Goal: Task Accomplishment & Management: Manage account settings

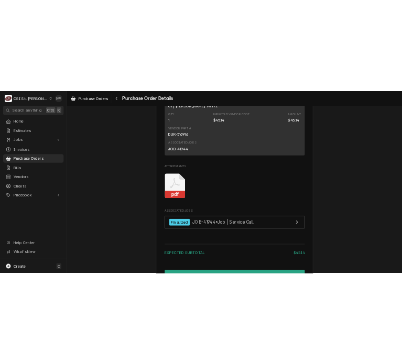
scroll to position [920, 0]
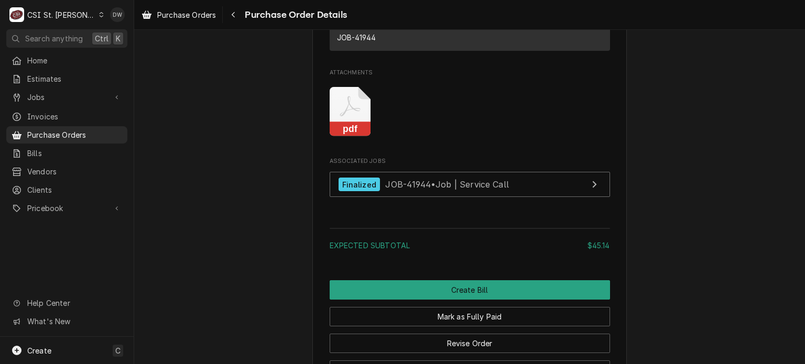
click at [339, 137] on rect "Attachments" at bounding box center [350, 129] width 41 height 15
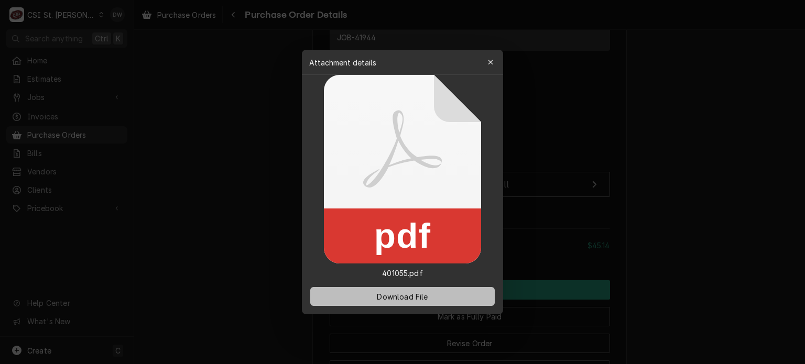
click at [402, 296] on span "Download File" at bounding box center [402, 297] width 55 height 11
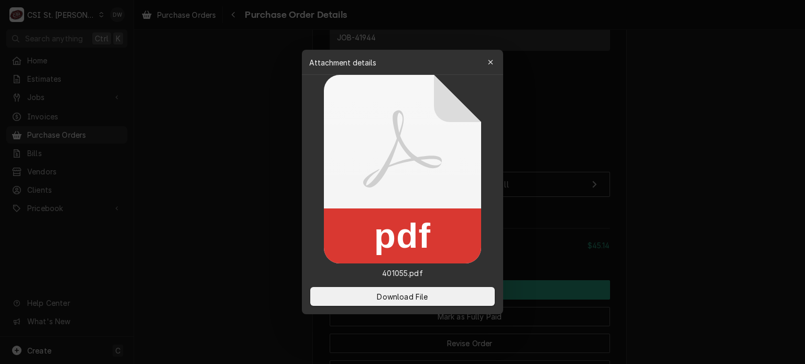
click at [257, 216] on div at bounding box center [402, 182] width 805 height 364
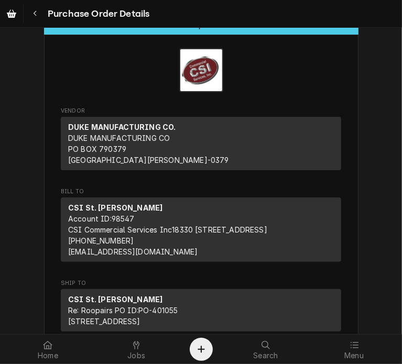
scroll to position [0, 0]
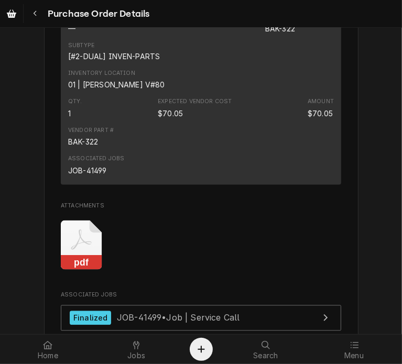
scroll to position [1028, 0]
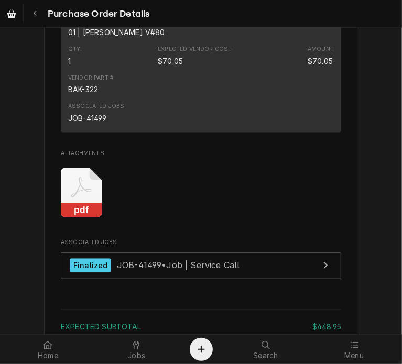
click at [82, 218] on rect "Attachments" at bounding box center [81, 210] width 41 height 15
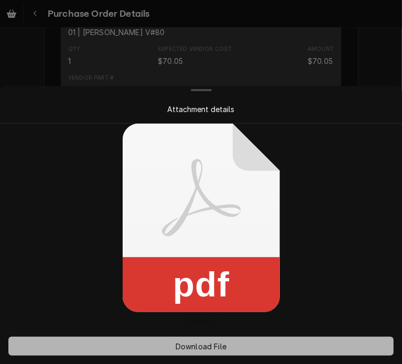
click at [203, 343] on span "Download File" at bounding box center [201, 346] width 55 height 11
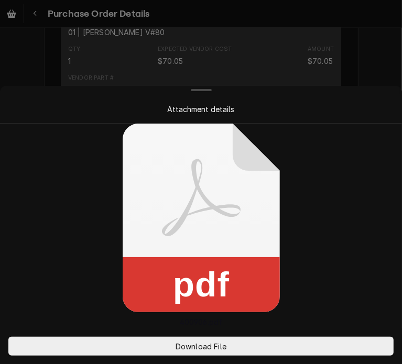
click at [389, 92] on div at bounding box center [201, 90] width 398 height 8
click at [374, 54] on div at bounding box center [201, 182] width 402 height 364
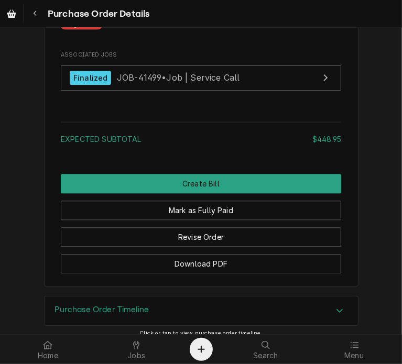
scroll to position [1234, 0]
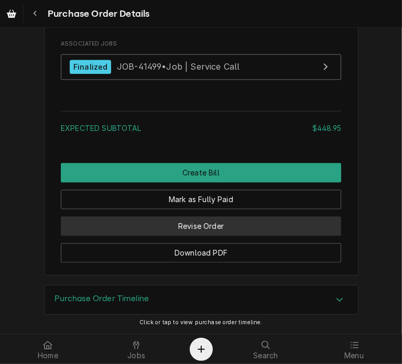
click at [210, 236] on button "Revise Order" at bounding box center [201, 226] width 281 height 19
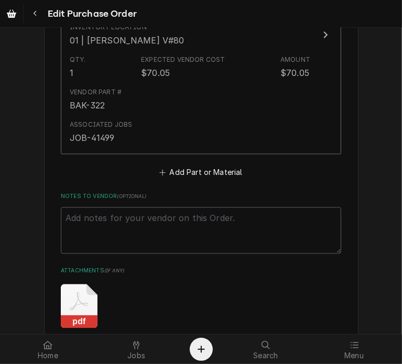
scroll to position [1018, 0]
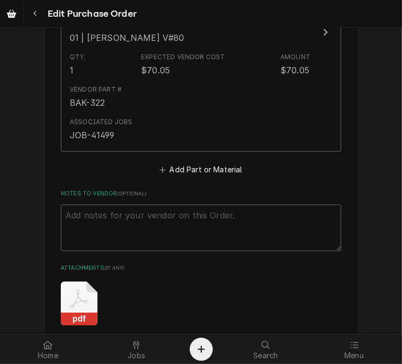
click at [133, 216] on textarea "Notes to Vendor ( optional )" at bounding box center [201, 228] width 281 height 47
type textarea "x"
type textarea "C"
type textarea "x"
type textarea "Ch"
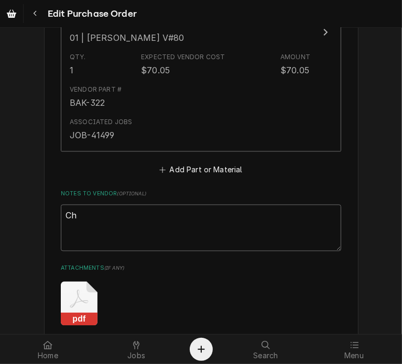
type textarea "x"
type textarea "Cha"
type textarea "x"
type textarea "Char"
type textarea "x"
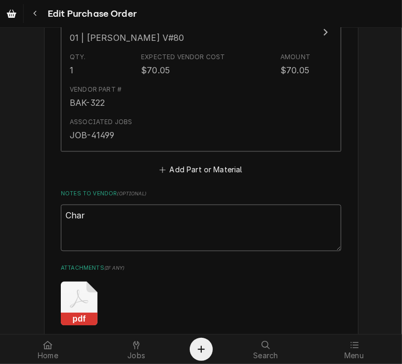
type textarea "Charg"
type textarea "x"
type textarea "Charge"
type textarea "x"
type textarea "Charged"
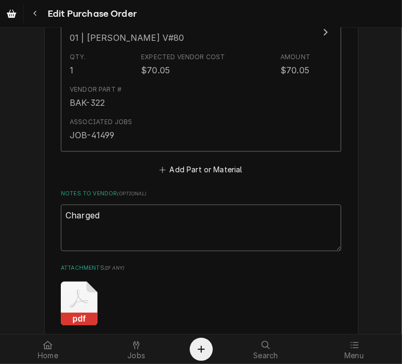
type textarea "x"
type textarea "Charged"
type textarea "x"
type textarea "Charged o"
type textarea "x"
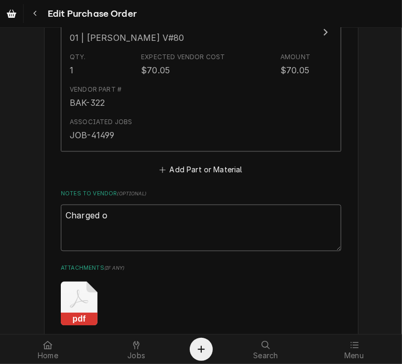
type textarea "Charged on"
type textarea "x"
type textarea "Charged on"
type textarea "x"
type textarea "Charged on C"
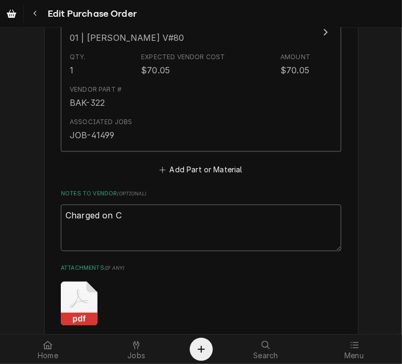
type textarea "x"
type textarea "Charged on CC"
type textarea "x"
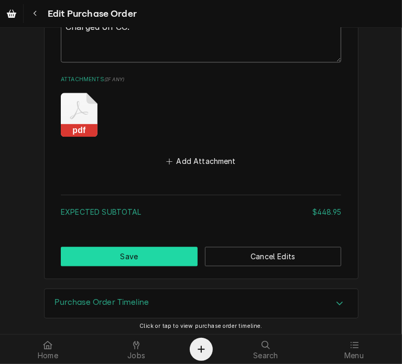
type textarea "Charged on CC."
click at [105, 252] on button "Save" at bounding box center [129, 256] width 137 height 19
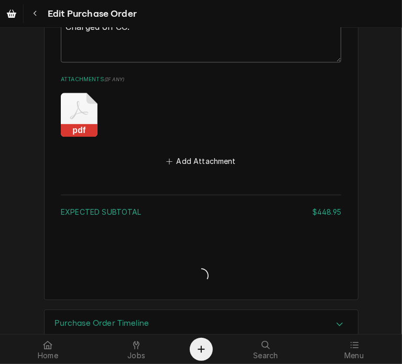
type textarea "x"
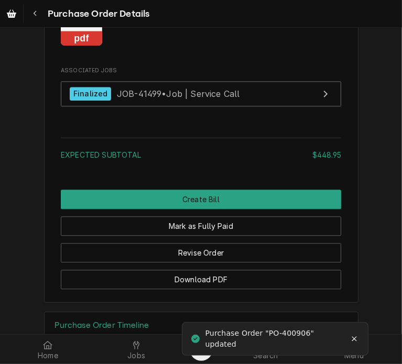
scroll to position [1245, 0]
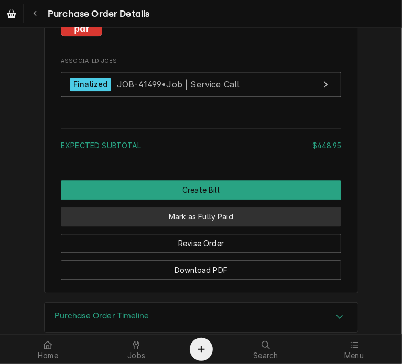
click at [218, 227] on button "Mark as Fully Paid" at bounding box center [201, 216] width 281 height 19
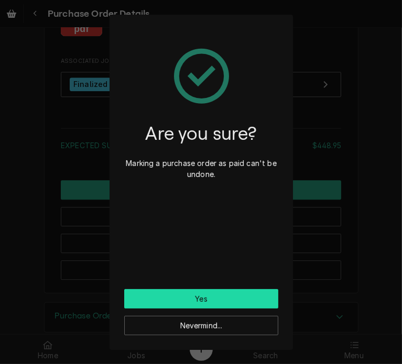
click at [188, 292] on button "Yes" at bounding box center [201, 298] width 154 height 19
